Goal: Find contact information: Find contact information

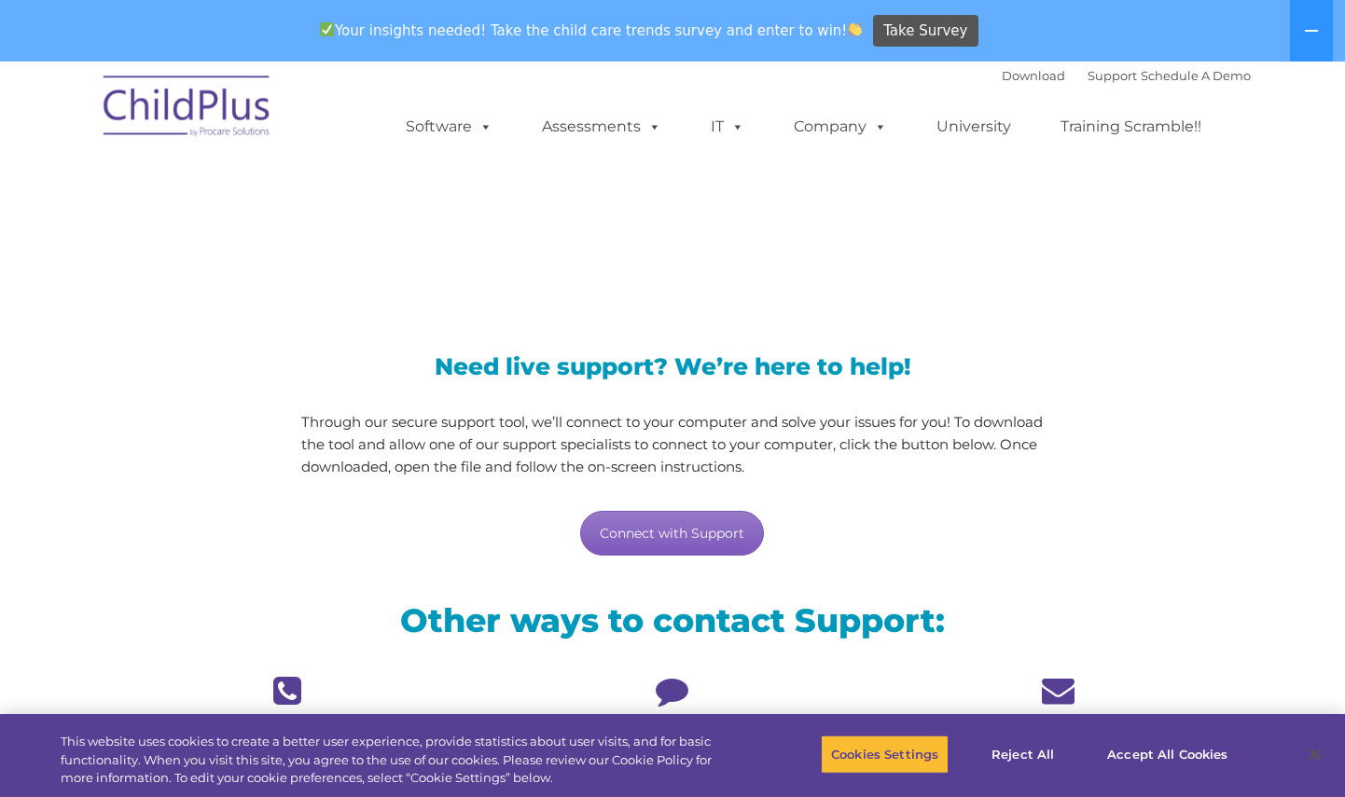
click at [693, 532] on link "Connect with Support" at bounding box center [672, 533] width 184 height 45
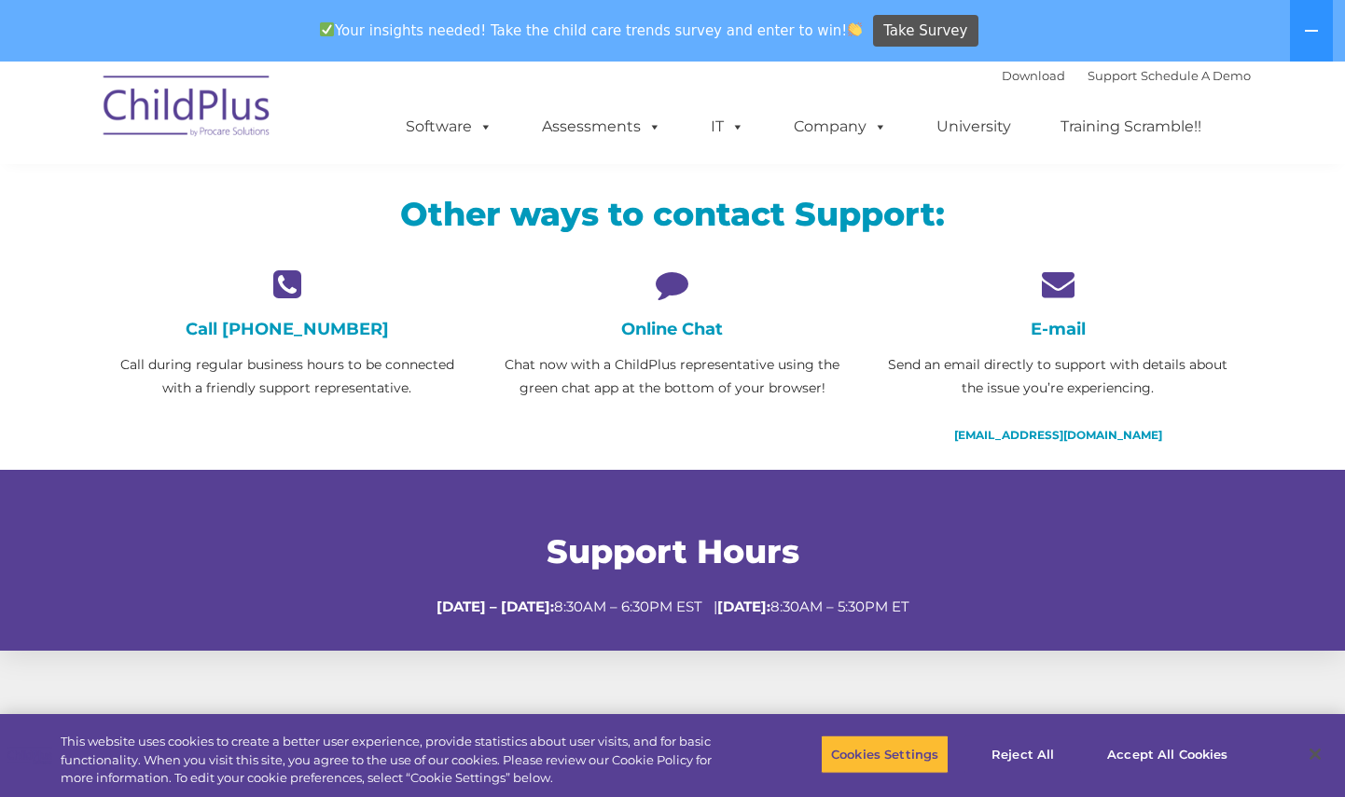
scroll to position [404, 0]
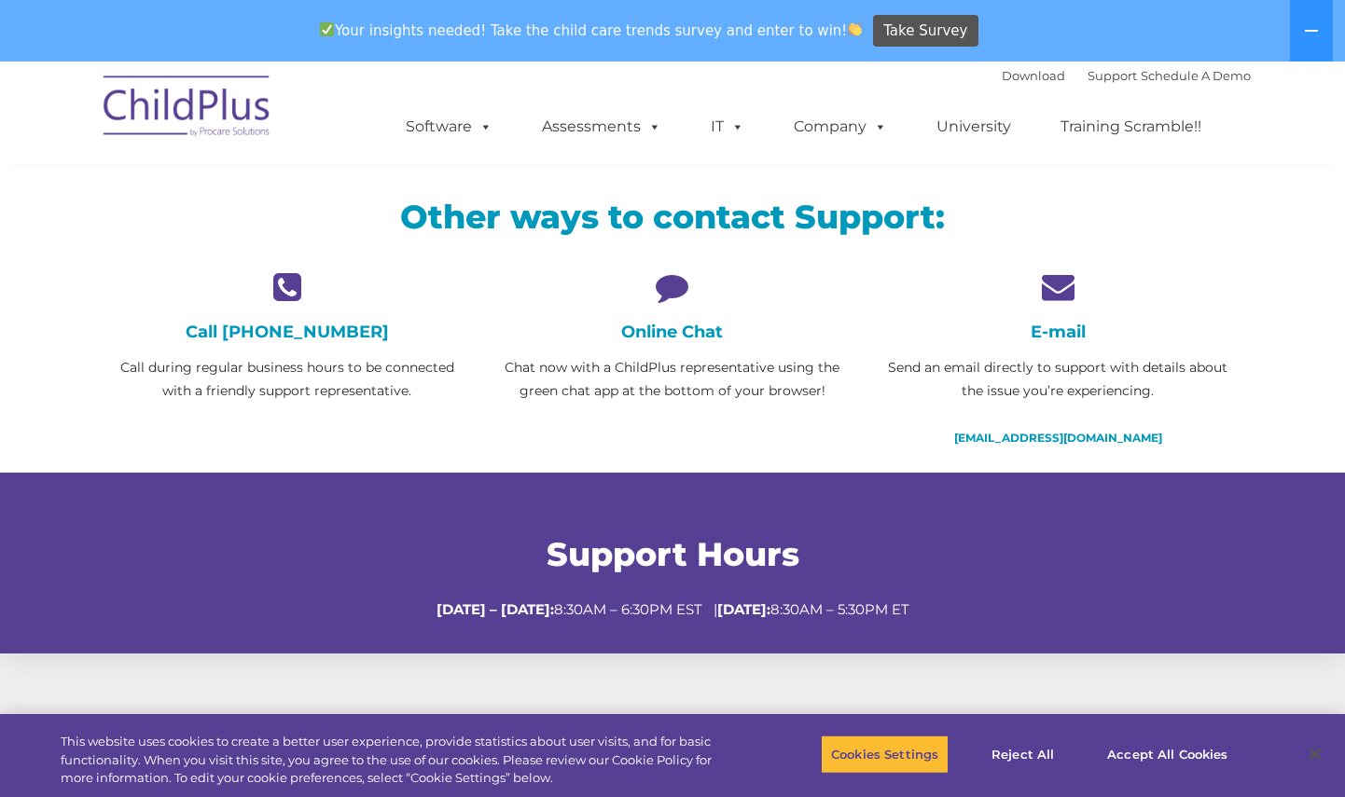
click at [661, 295] on icon at bounding box center [671, 286] width 357 height 33
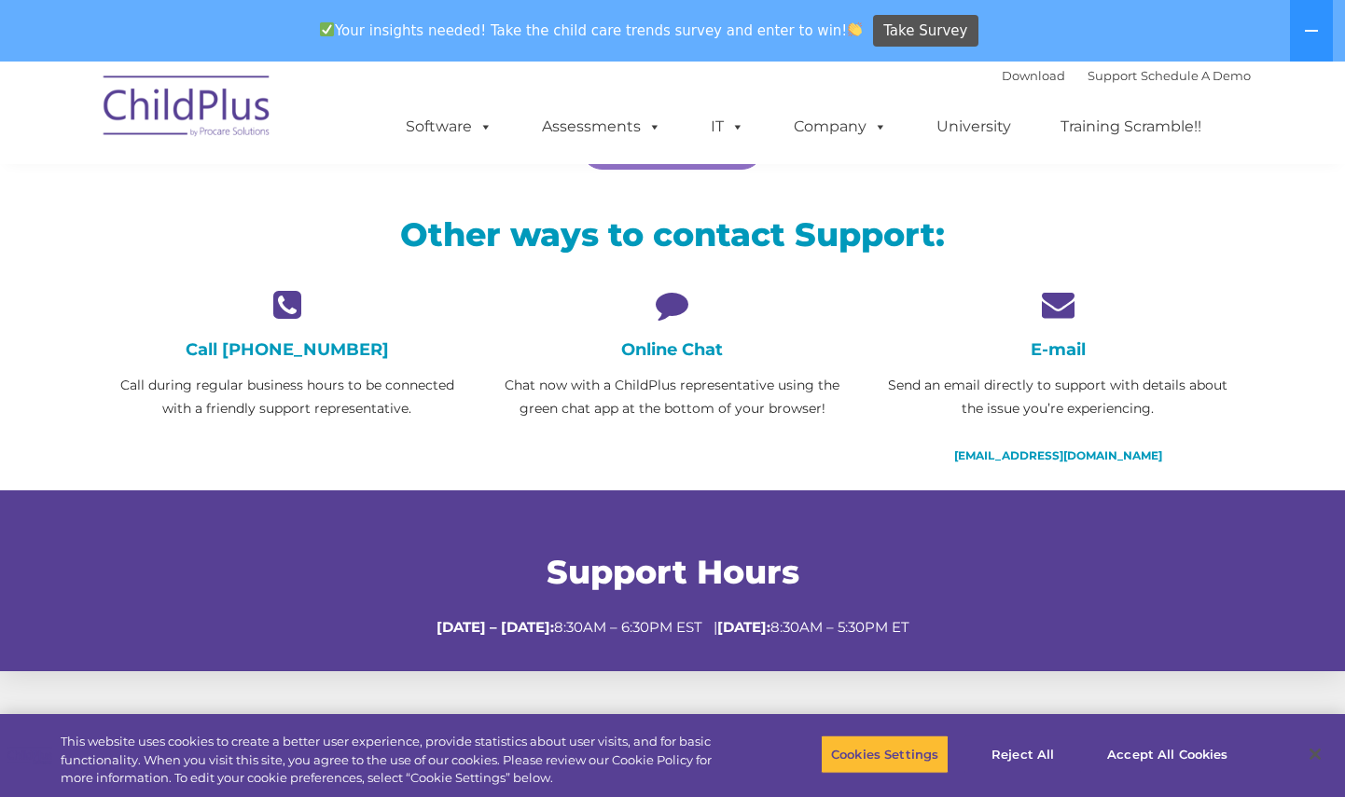
scroll to position [380, 0]
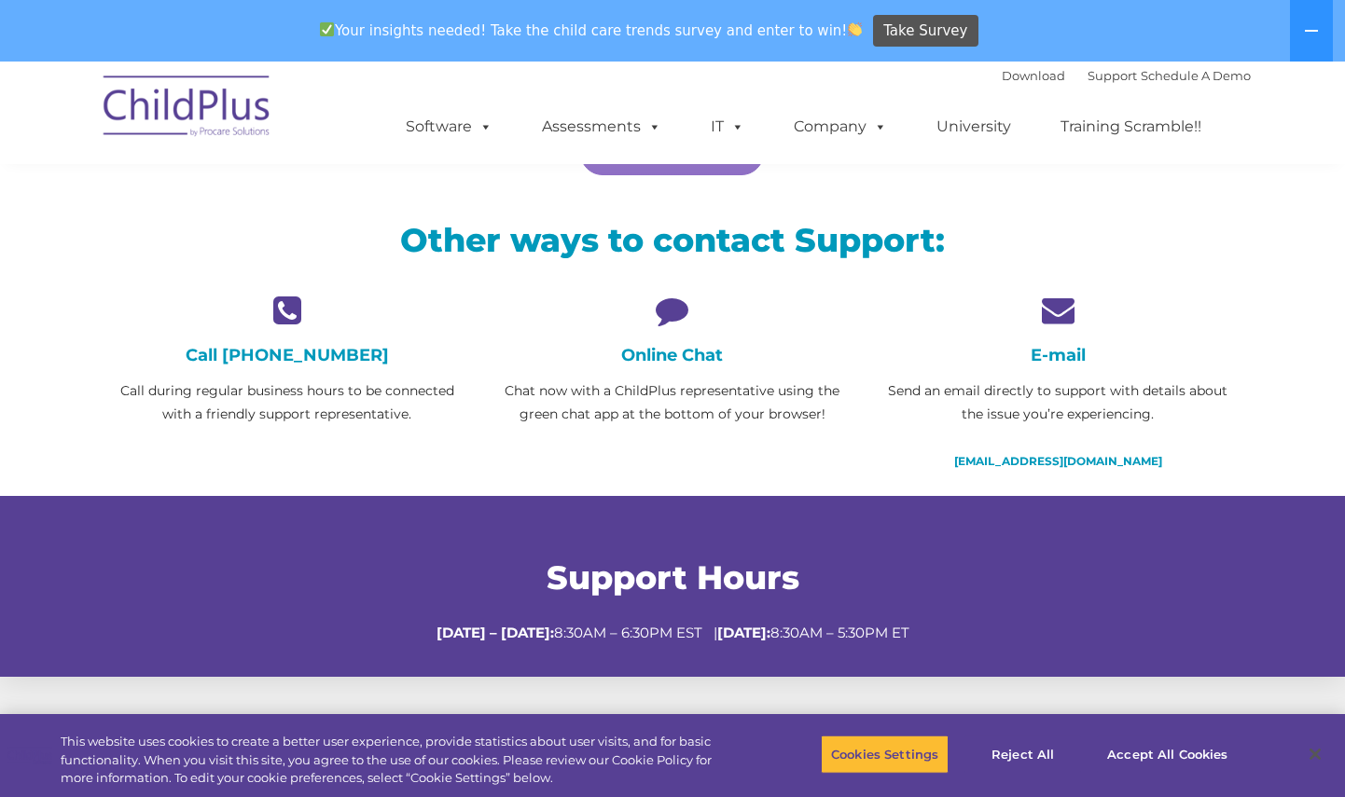
click at [674, 360] on h4 "Online Chat" at bounding box center [671, 355] width 357 height 21
click at [667, 431] on div "Online Chat Chat now with a ChildPlus representative using the green chat app a…" at bounding box center [671, 372] width 385 height 156
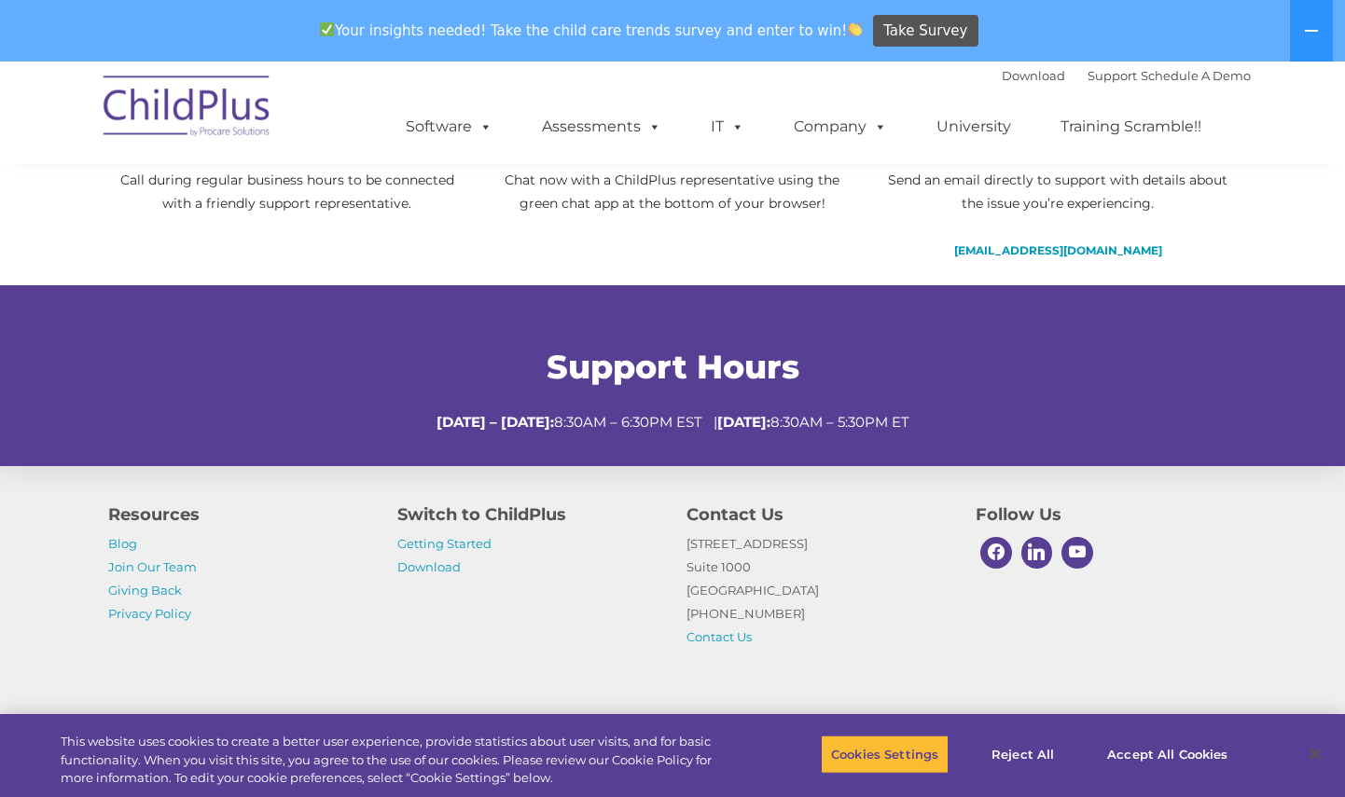
scroll to position [658, 0]
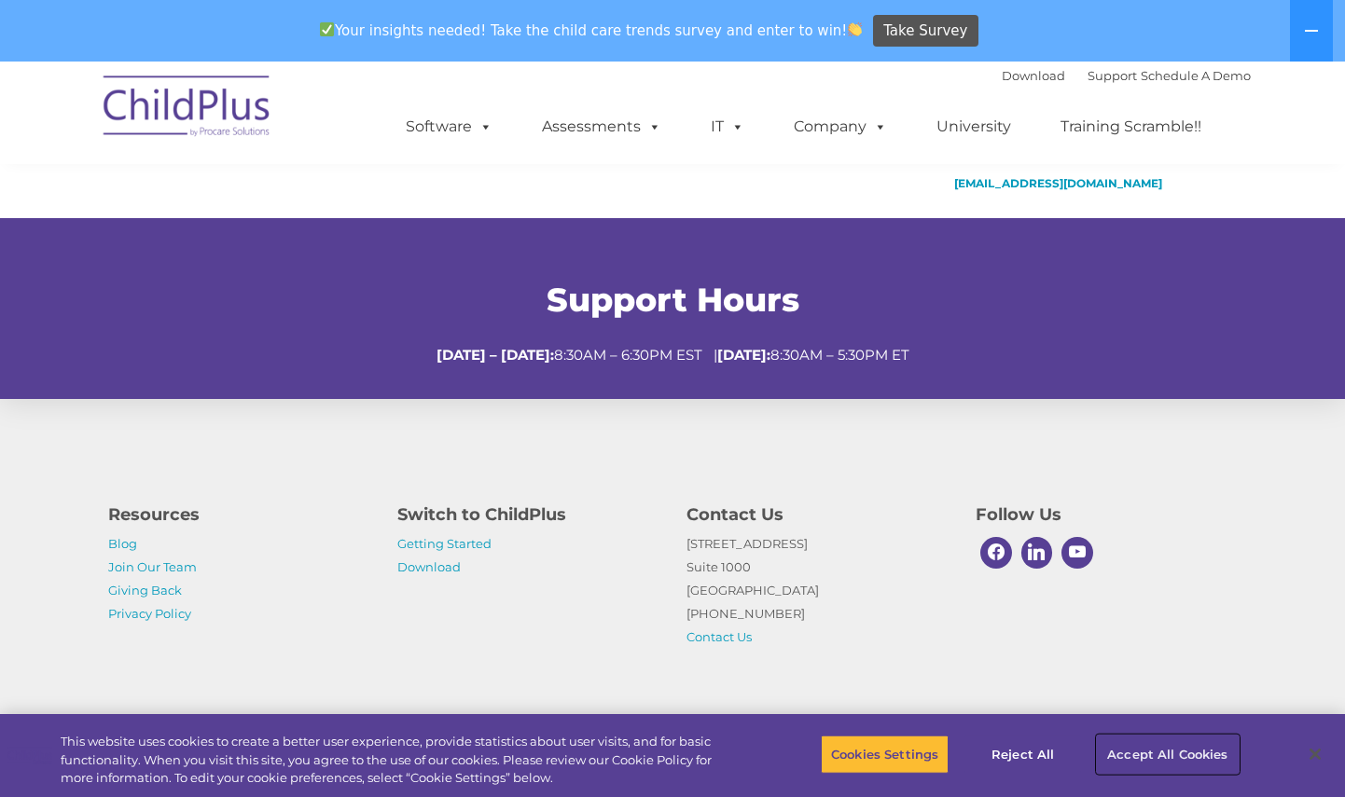
click at [1172, 752] on button "Accept All Cookies" at bounding box center [1167, 754] width 141 height 39
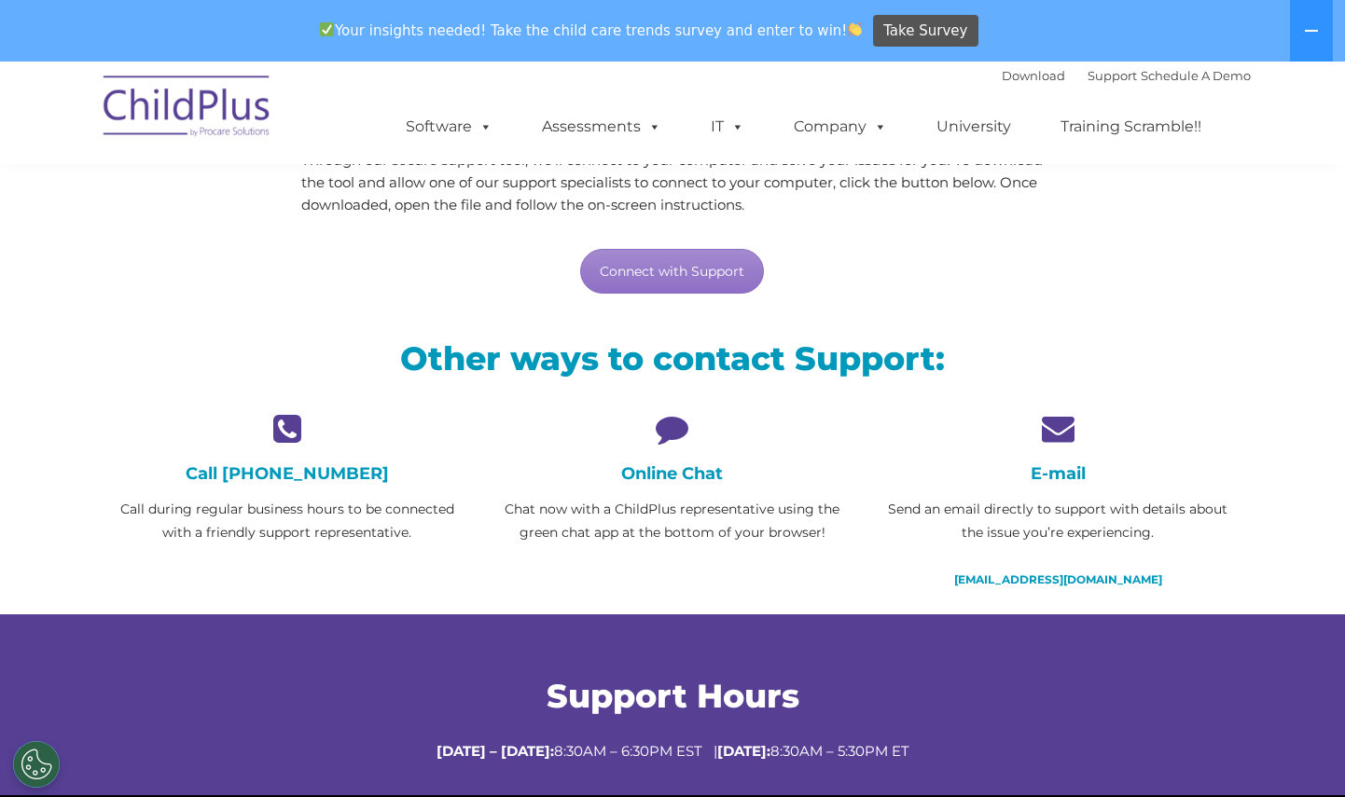
scroll to position [176, 0]
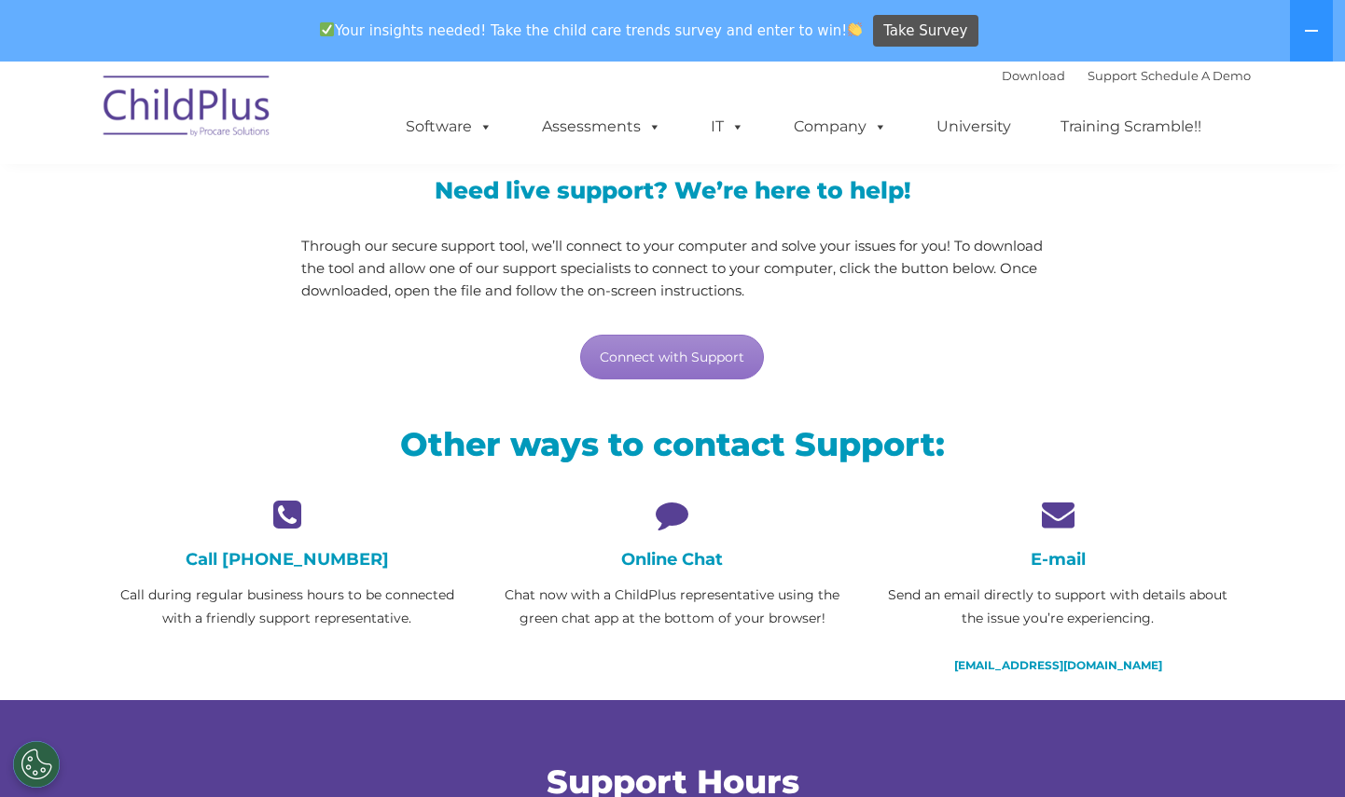
click at [660, 527] on icon at bounding box center [671, 514] width 357 height 33
click at [1047, 665] on link "[EMAIL_ADDRESS][DOMAIN_NAME]" at bounding box center [1058, 665] width 208 height 14
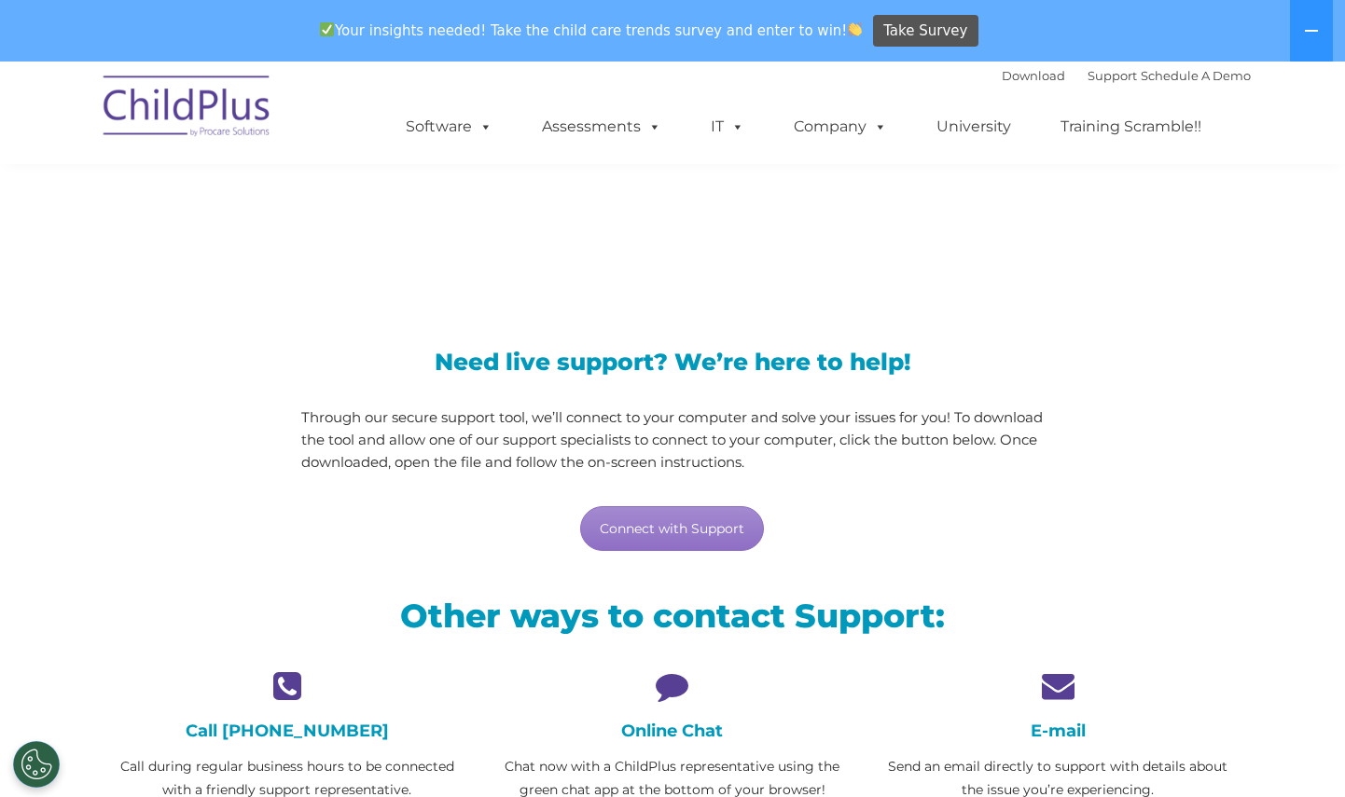
scroll to position [0, 0]
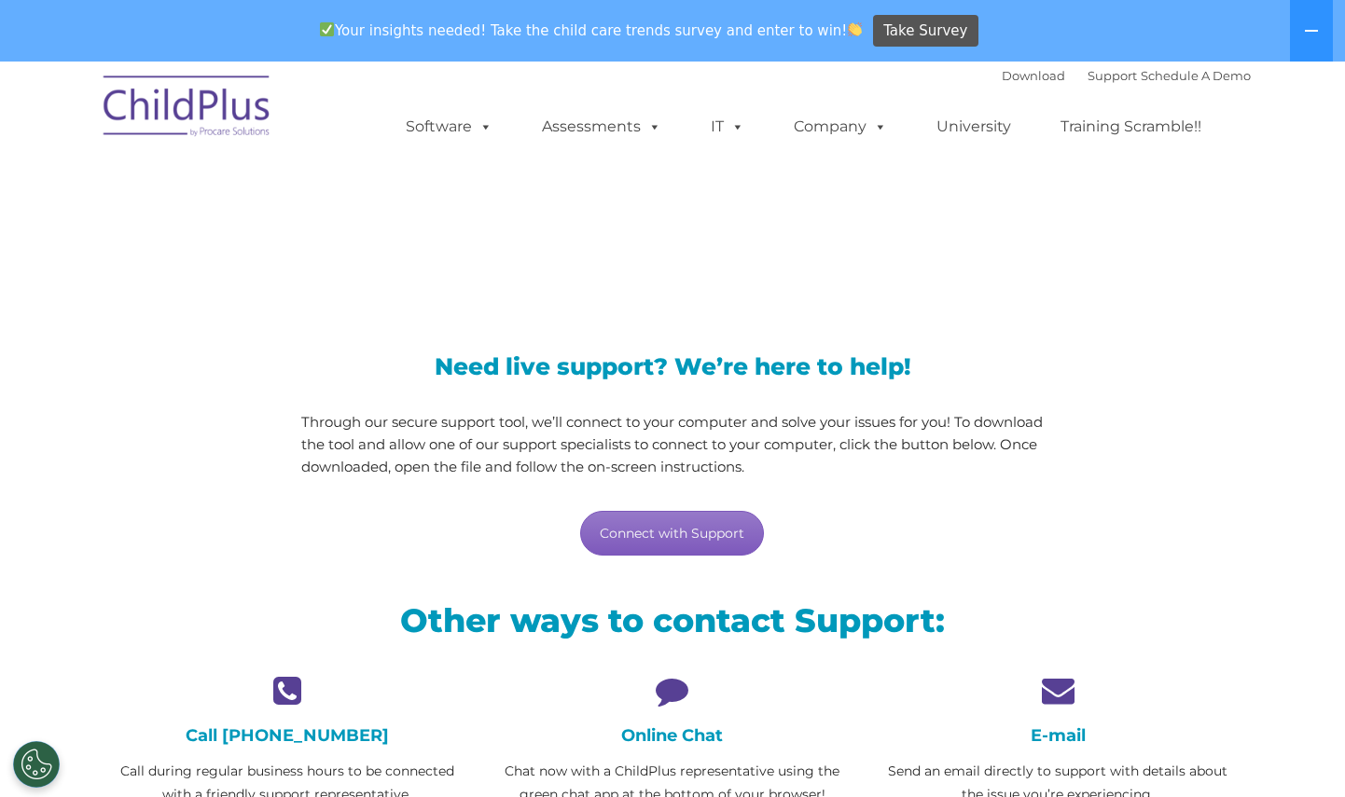
click at [692, 543] on link "Connect with Support" at bounding box center [672, 533] width 184 height 45
click at [1087, 76] on link "Support" at bounding box center [1111, 75] width 49 height 15
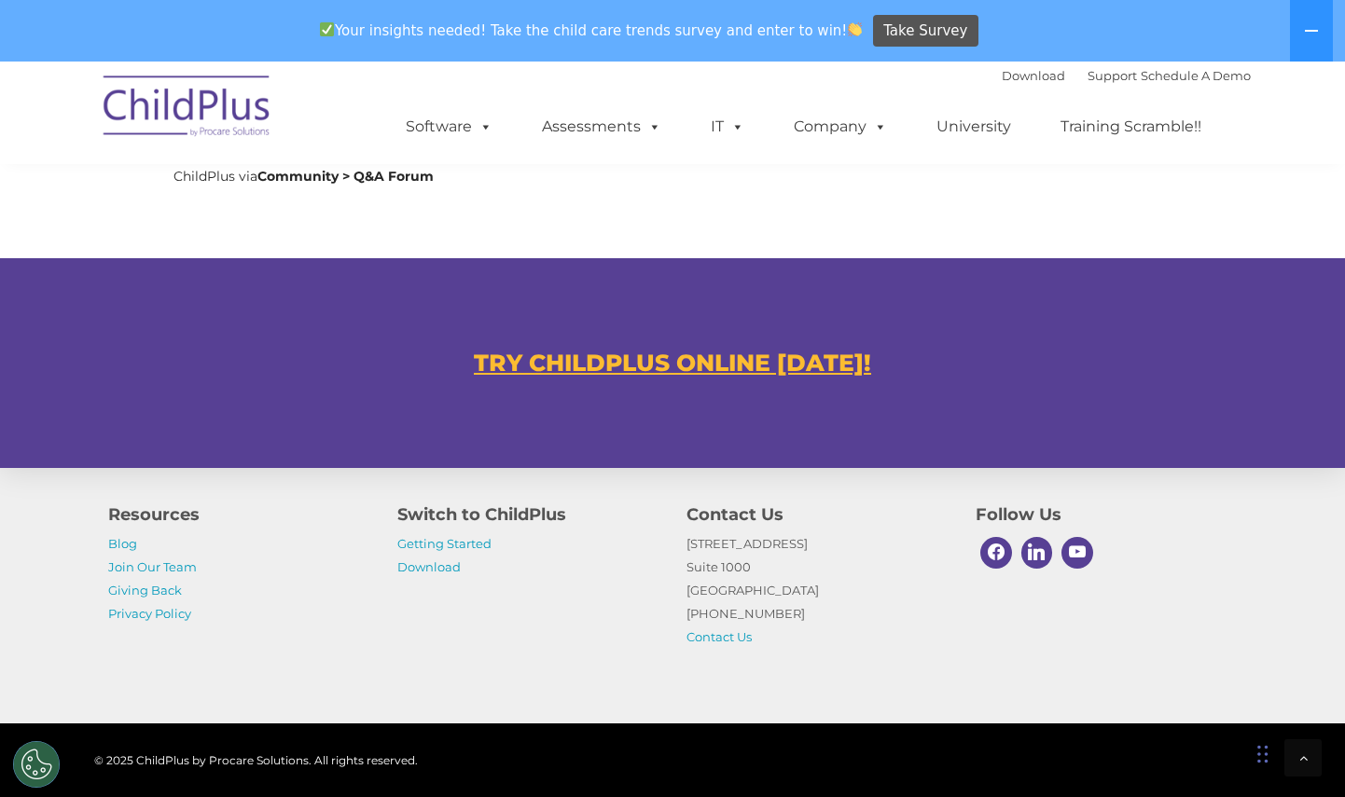
scroll to position [1054, 0]
